Goal: Book appointment/travel/reservation

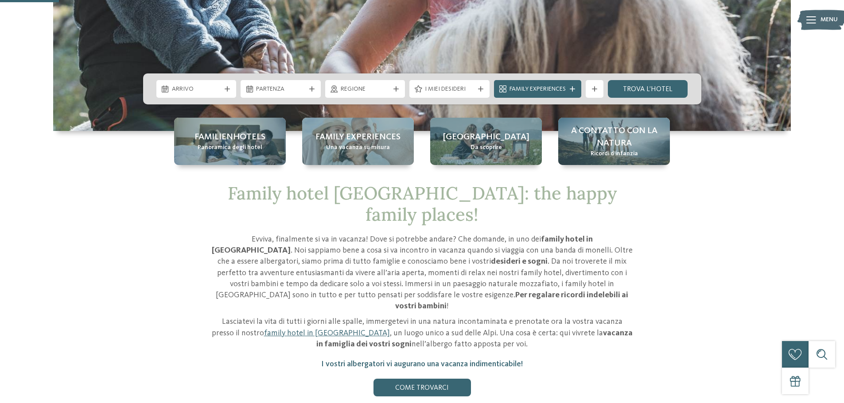
scroll to position [266, 0]
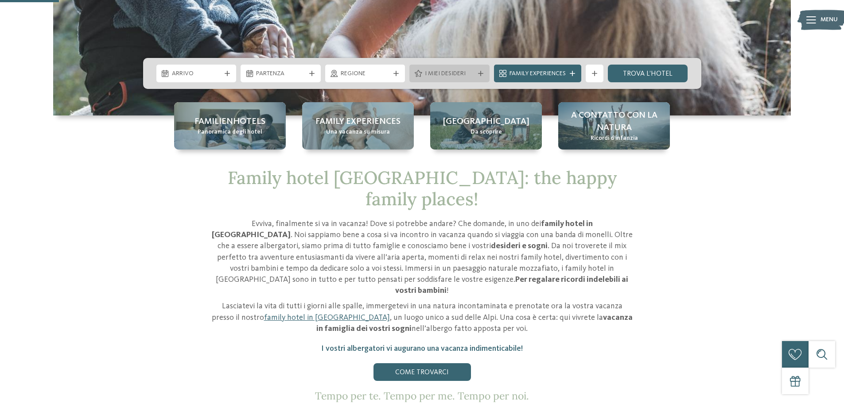
click at [448, 73] on span "I miei desideri" at bounding box center [449, 74] width 49 height 9
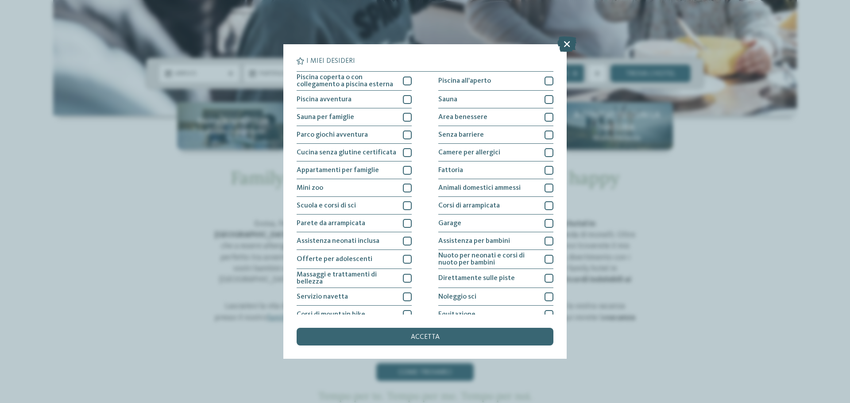
click at [566, 46] on icon at bounding box center [567, 43] width 19 height 15
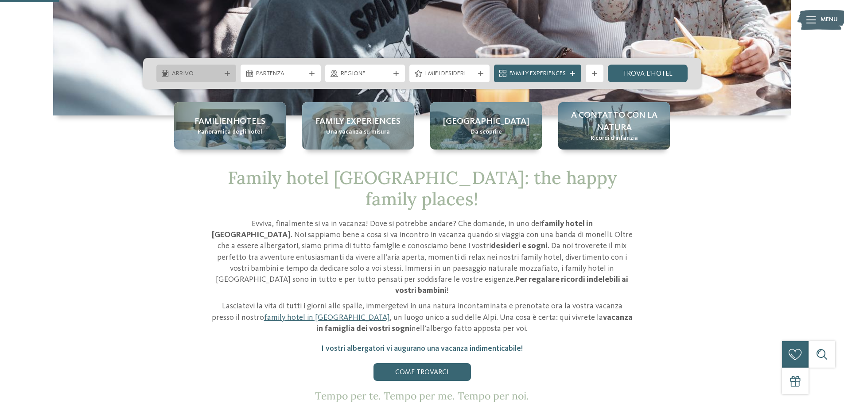
click at [205, 74] on span "Arrivo" at bounding box center [196, 74] width 49 height 9
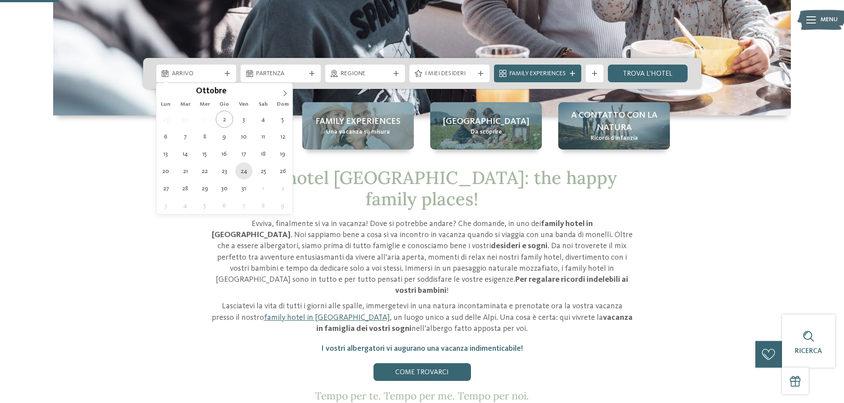
type div "[DATE]"
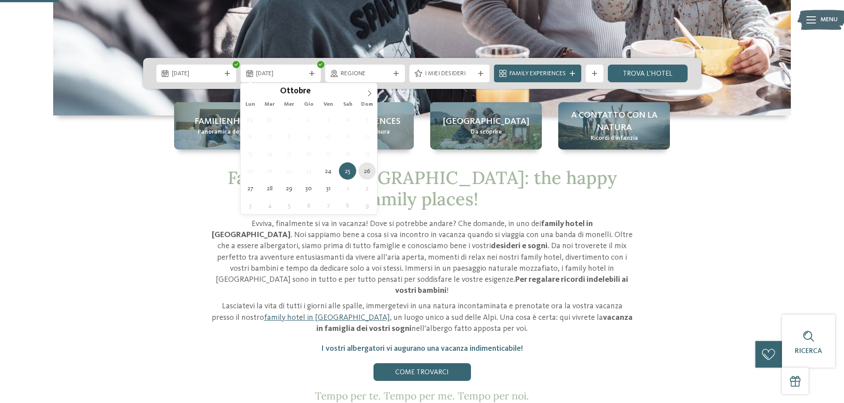
type div "[DATE]"
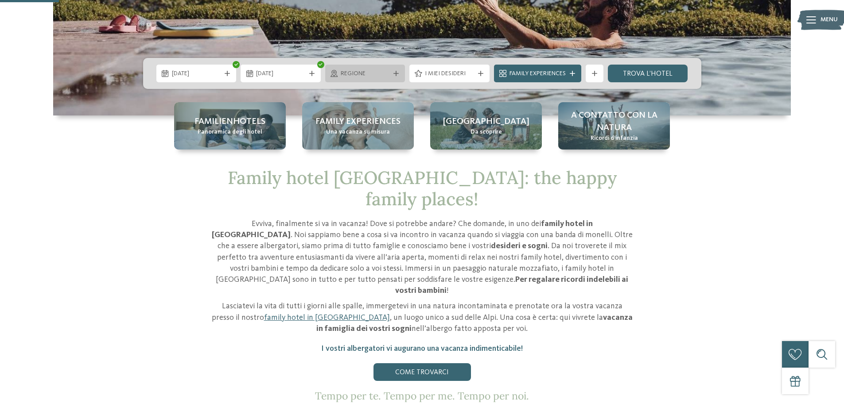
click at [362, 74] on span "Regione" at bounding box center [365, 74] width 49 height 9
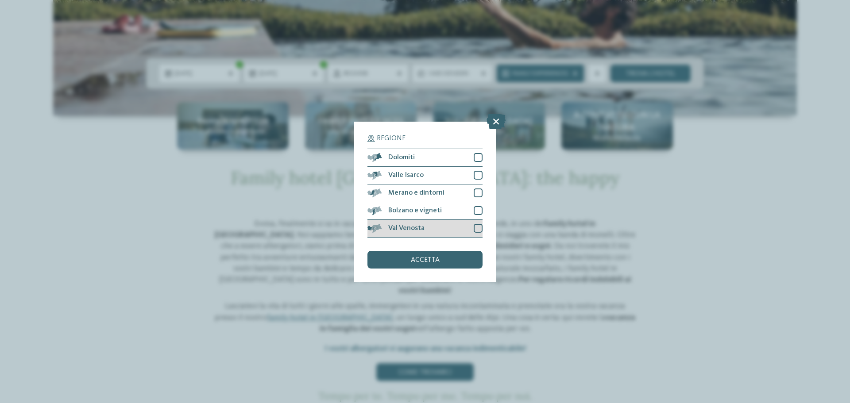
click at [474, 230] on div at bounding box center [478, 228] width 9 height 9
drag, startPoint x: 478, startPoint y: 214, endPoint x: 478, endPoint y: 198, distance: 16.4
click at [478, 213] on div at bounding box center [478, 210] width 9 height 9
click at [479, 194] on div at bounding box center [478, 193] width 9 height 9
drag, startPoint x: 480, startPoint y: 178, endPoint x: 477, endPoint y: 167, distance: 11.5
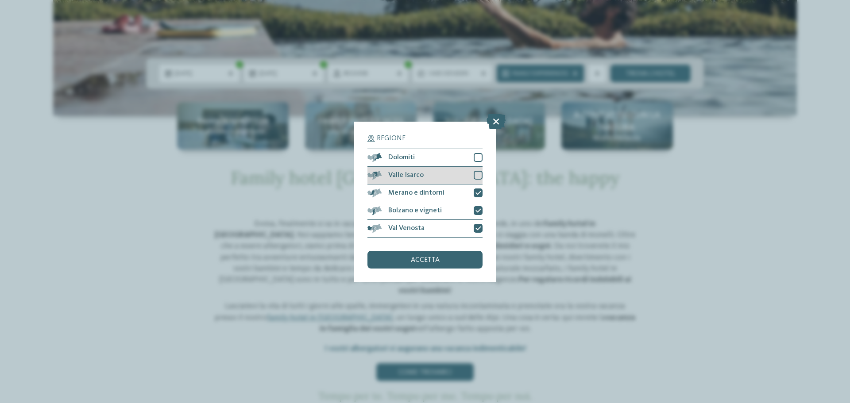
click at [480, 176] on div at bounding box center [478, 175] width 9 height 9
click at [477, 159] on div at bounding box center [478, 157] width 9 height 9
click at [449, 262] on div "accetta" at bounding box center [425, 260] width 115 height 18
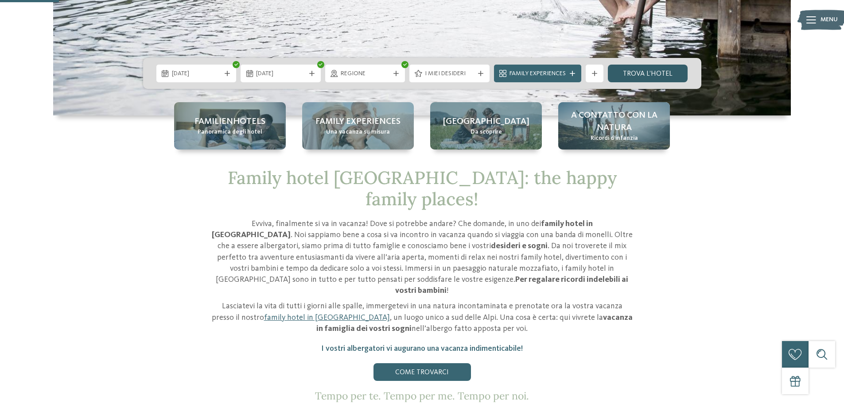
click at [645, 74] on link "trova l’hotel" at bounding box center [648, 74] width 80 height 18
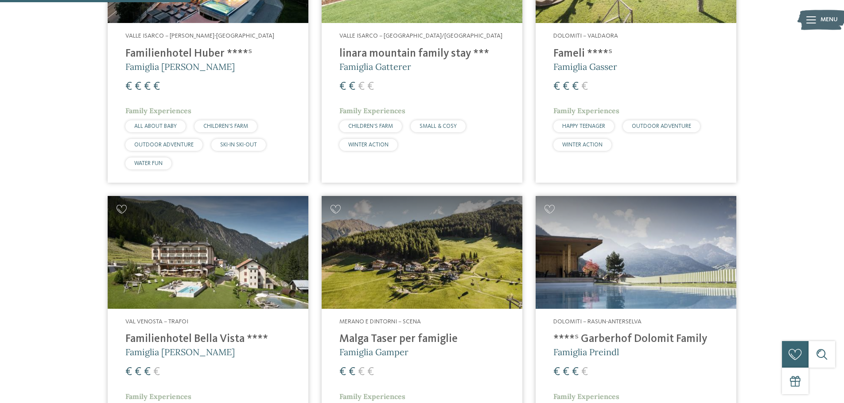
scroll to position [423, 0]
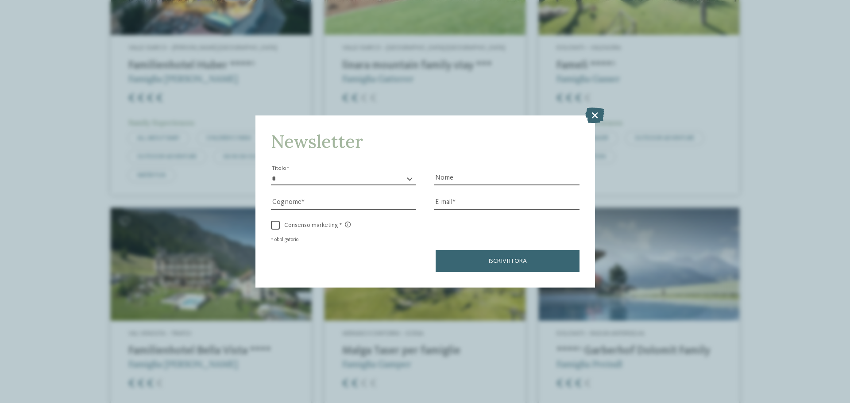
drag, startPoint x: 593, startPoint y: 119, endPoint x: 747, endPoint y: 195, distance: 172.5
click at [593, 118] on icon at bounding box center [594, 115] width 19 height 15
